Goal: Task Accomplishment & Management: Manage account settings

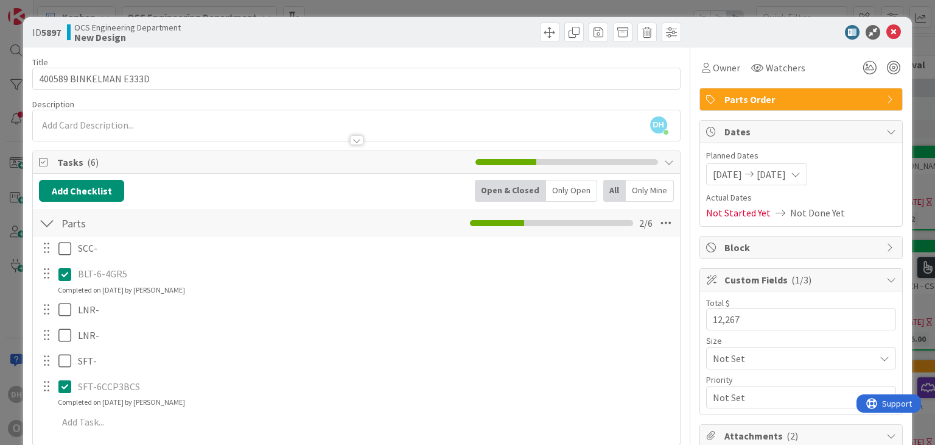
scroll to position [61, 0]
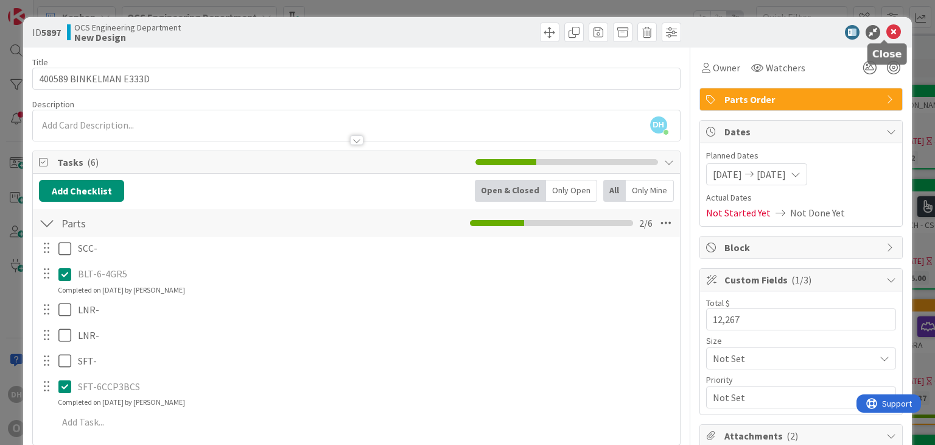
click at [887, 31] on icon at bounding box center [894, 32] width 15 height 15
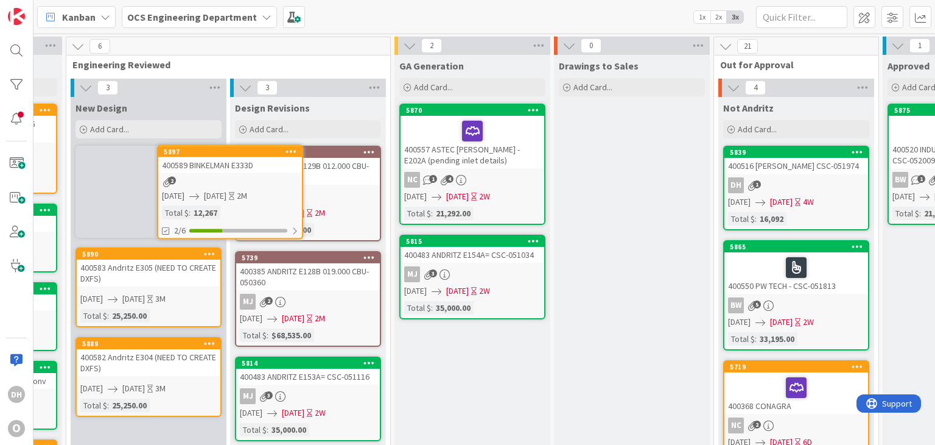
scroll to position [0, 106]
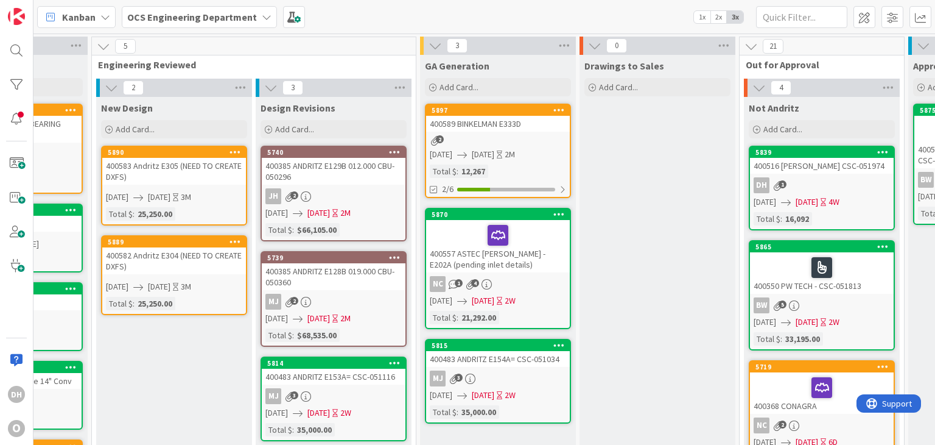
click at [527, 119] on div "400589 BINKELMAN E333D" at bounding box center [498, 124] width 144 height 16
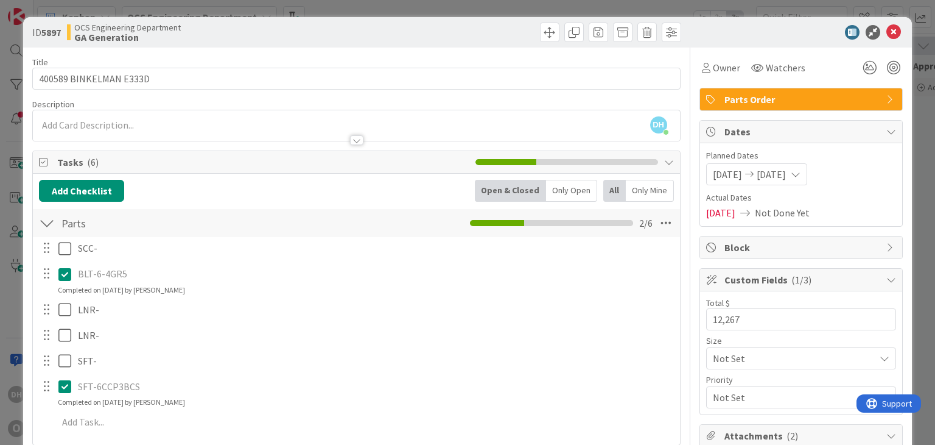
click at [893, 32] on div at bounding box center [795, 32] width 216 height 15
click at [887, 32] on icon at bounding box center [894, 32] width 15 height 15
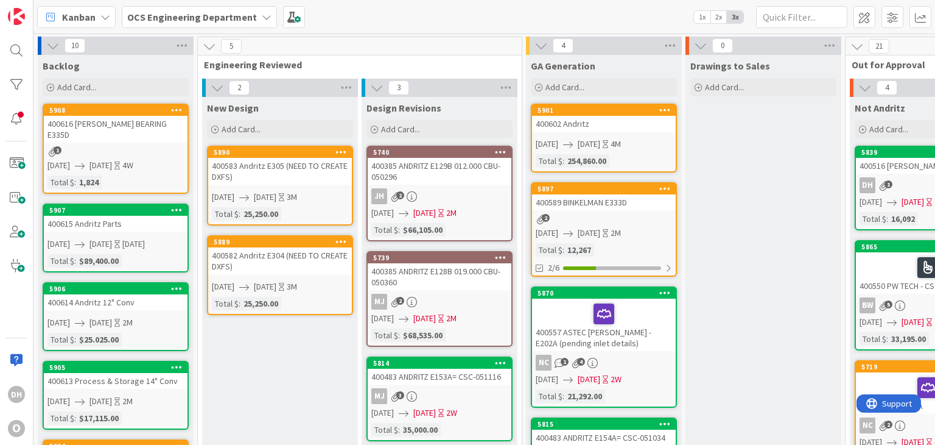
click at [602, 122] on div "400602 Andritz" at bounding box center [604, 124] width 144 height 16
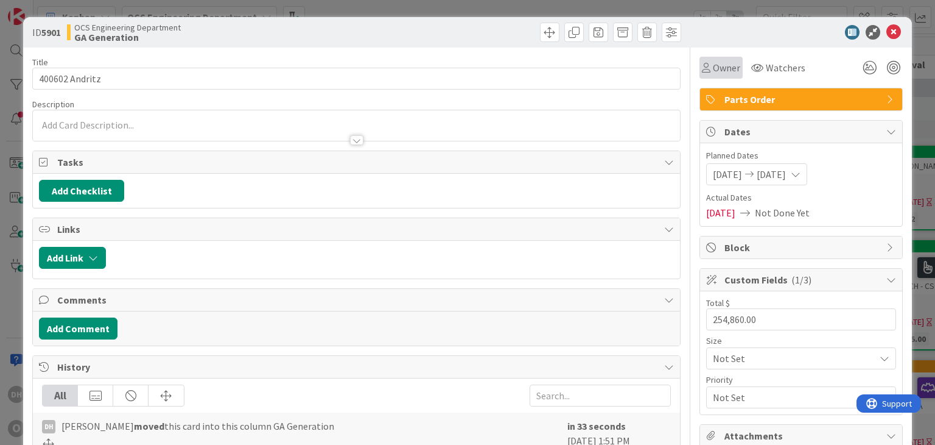
click at [722, 72] on span "Owner" at bounding box center [726, 67] width 27 height 15
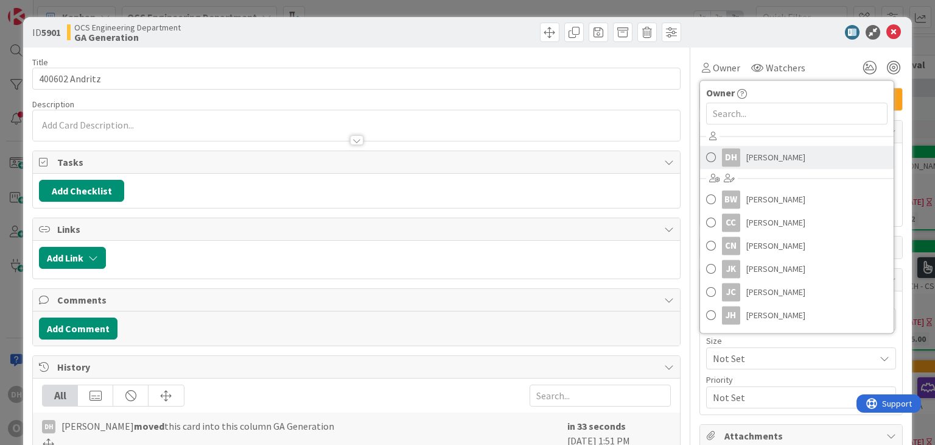
click at [736, 150] on link "DH Danny Hindman" at bounding box center [797, 157] width 194 height 23
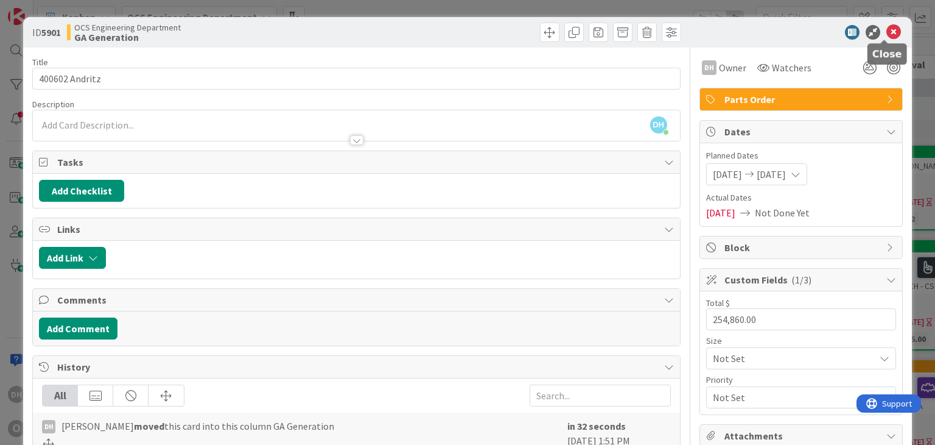
click at [887, 28] on icon at bounding box center [894, 32] width 15 height 15
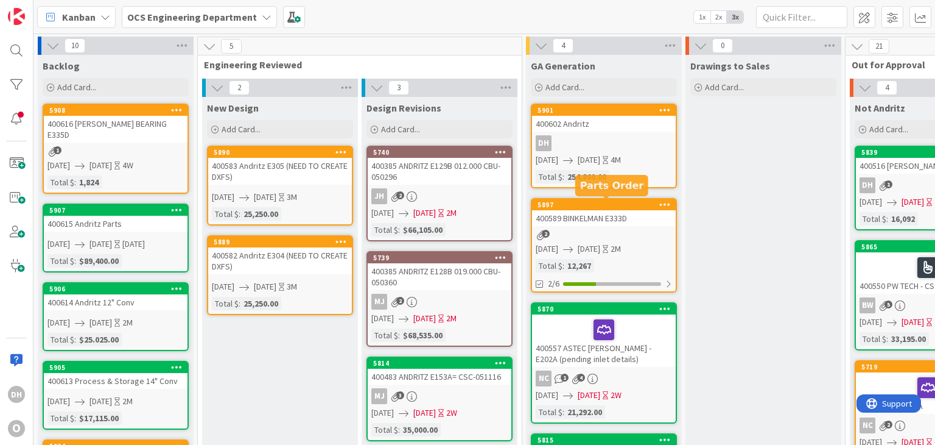
click at [580, 217] on div "400589 BINKELMAN E333D" at bounding box center [604, 218] width 144 height 16
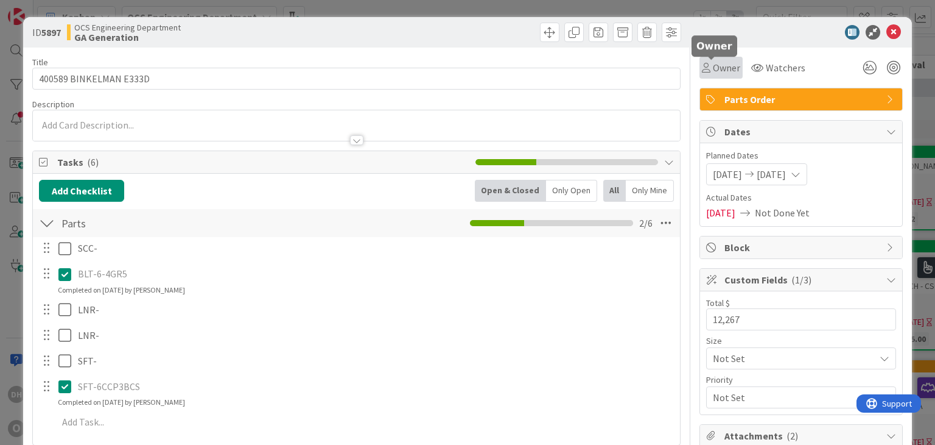
click at [715, 63] on span "Owner" at bounding box center [726, 67] width 27 height 15
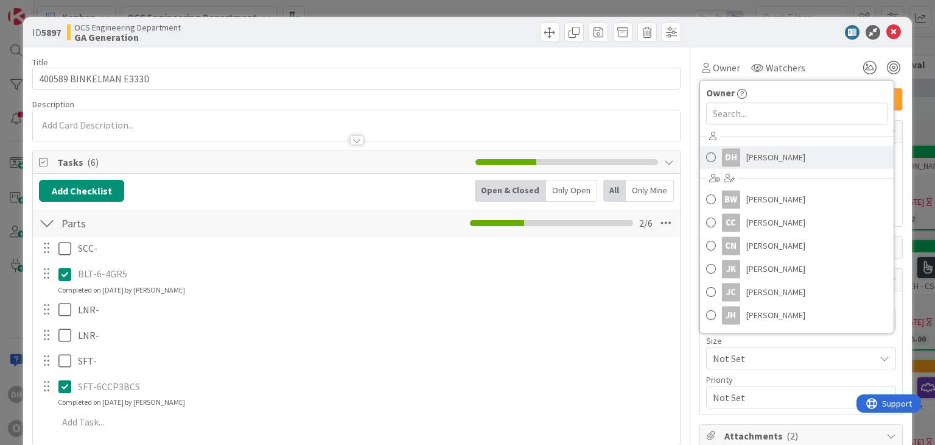
click at [729, 152] on div "DH" at bounding box center [731, 157] width 18 height 18
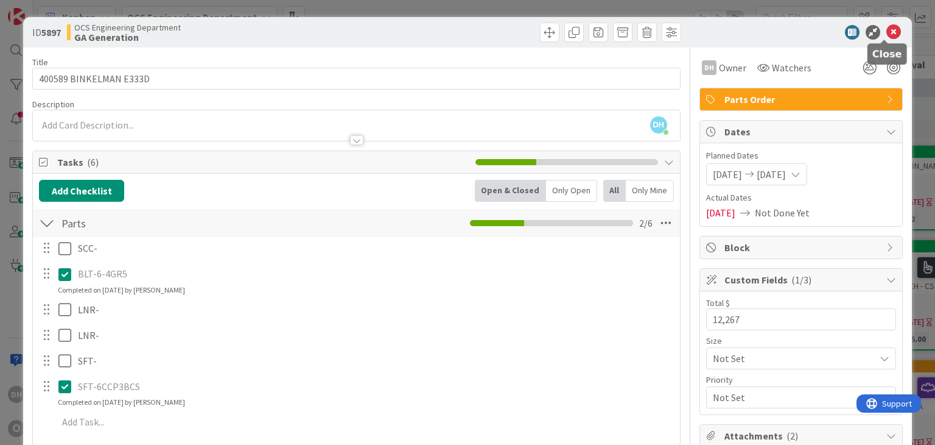
click at [887, 32] on icon at bounding box center [894, 32] width 15 height 15
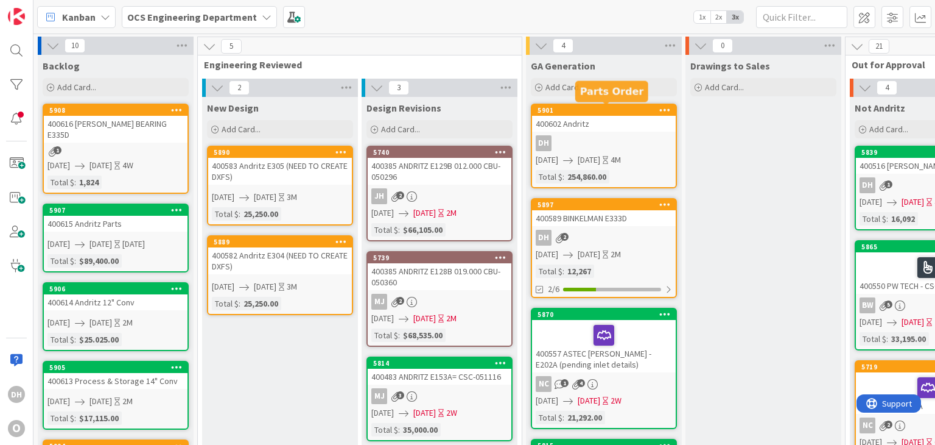
click at [580, 113] on div "5901" at bounding box center [607, 110] width 138 height 9
